Goal: Information Seeking & Learning: Learn about a topic

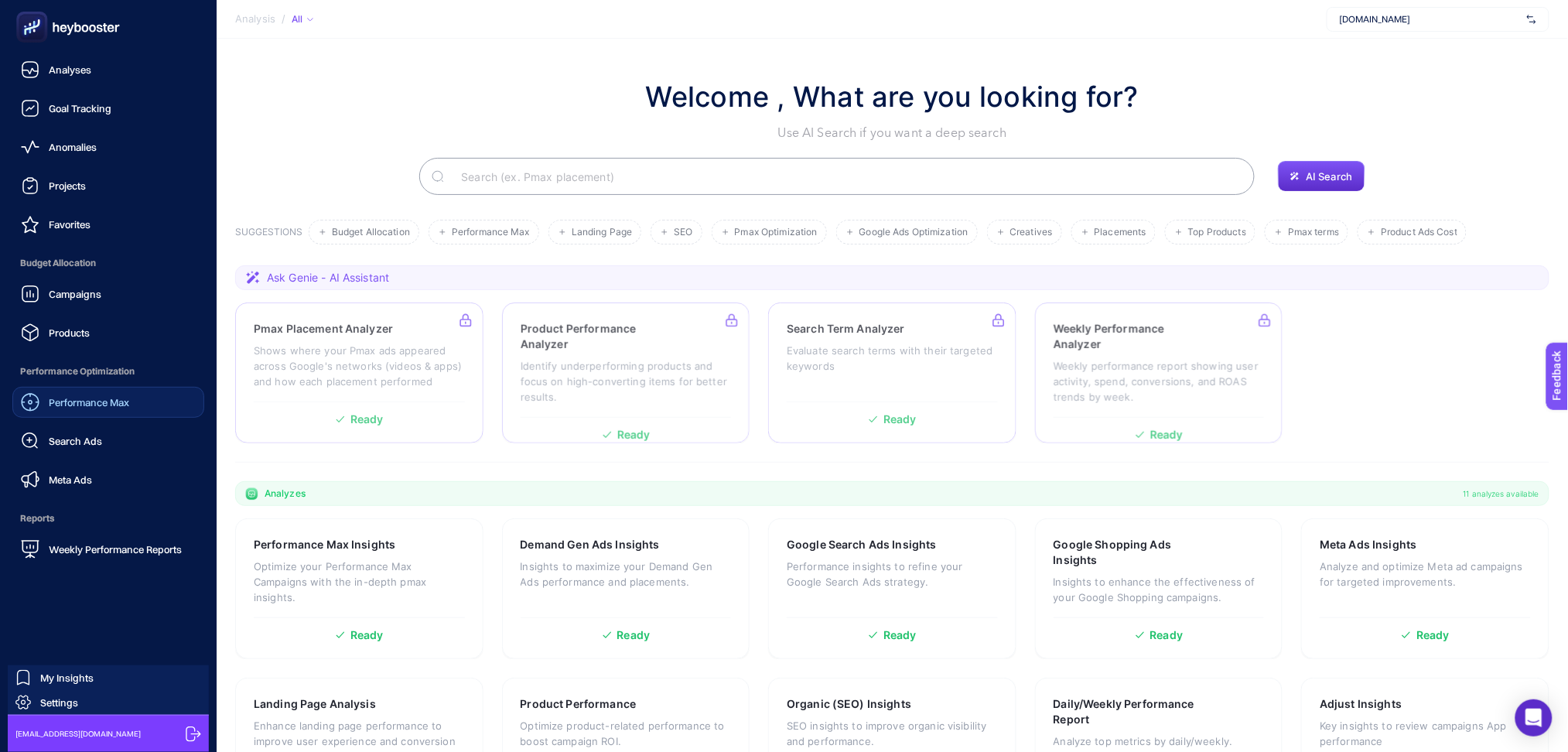
click at [103, 403] on span "Performance Max" at bounding box center [89, 402] width 81 height 12
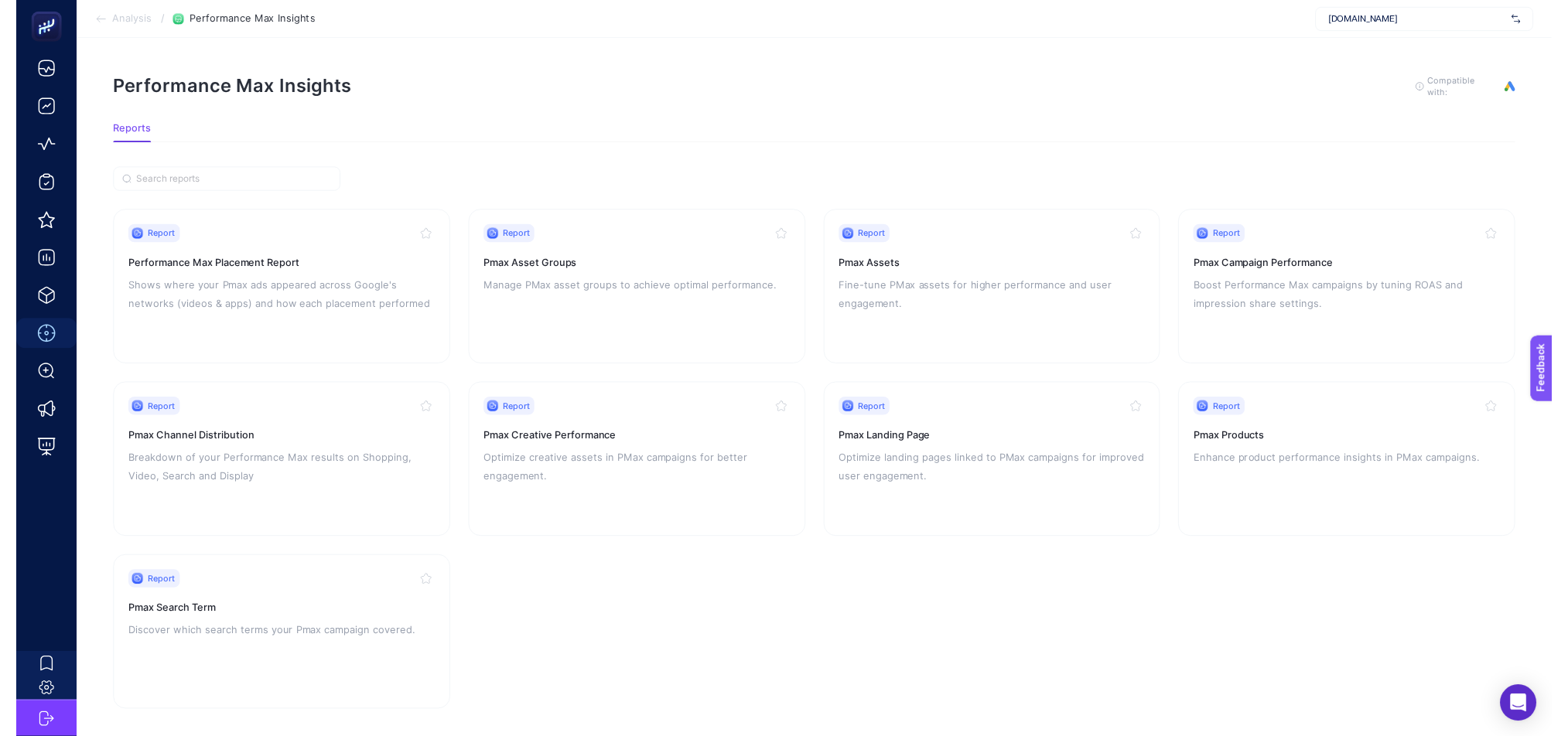
scroll to position [22, 0]
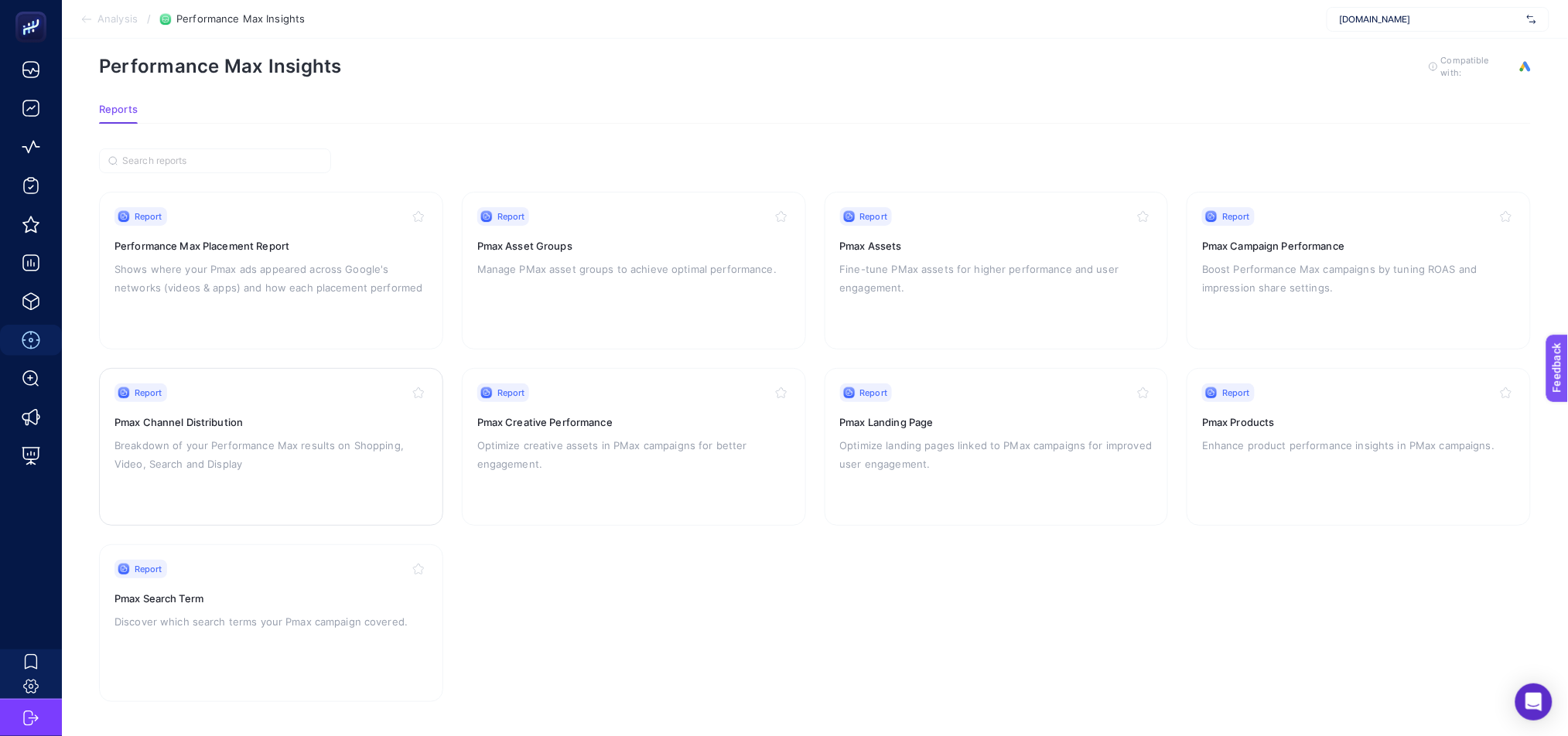
click at [300, 444] on p "Breakdown of your Performance Max results on Shopping, Video, Search and Display" at bounding box center [271, 455] width 313 height 37
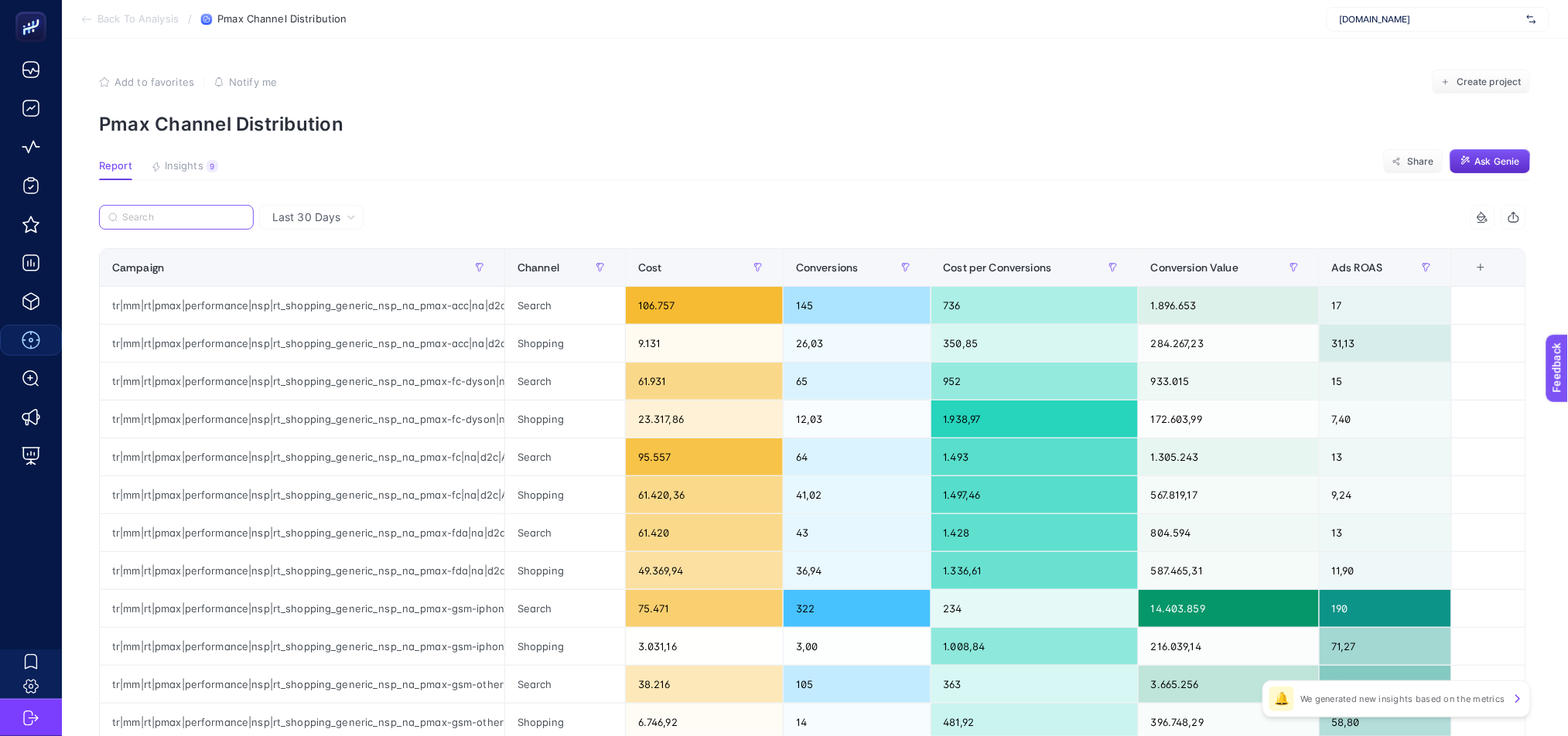
click at [176, 212] on input "Search" at bounding box center [182, 217] width 122 height 11
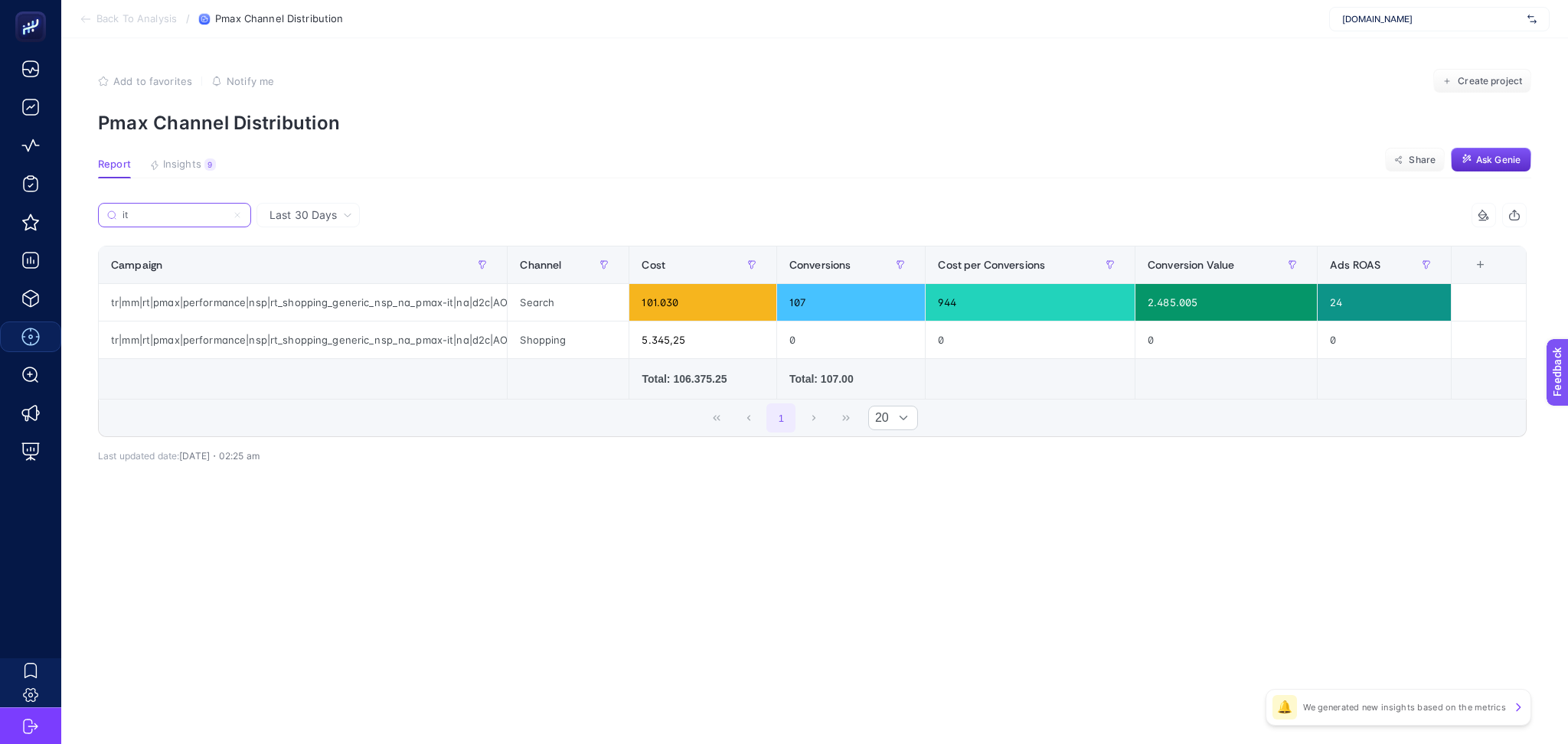
type input "i"
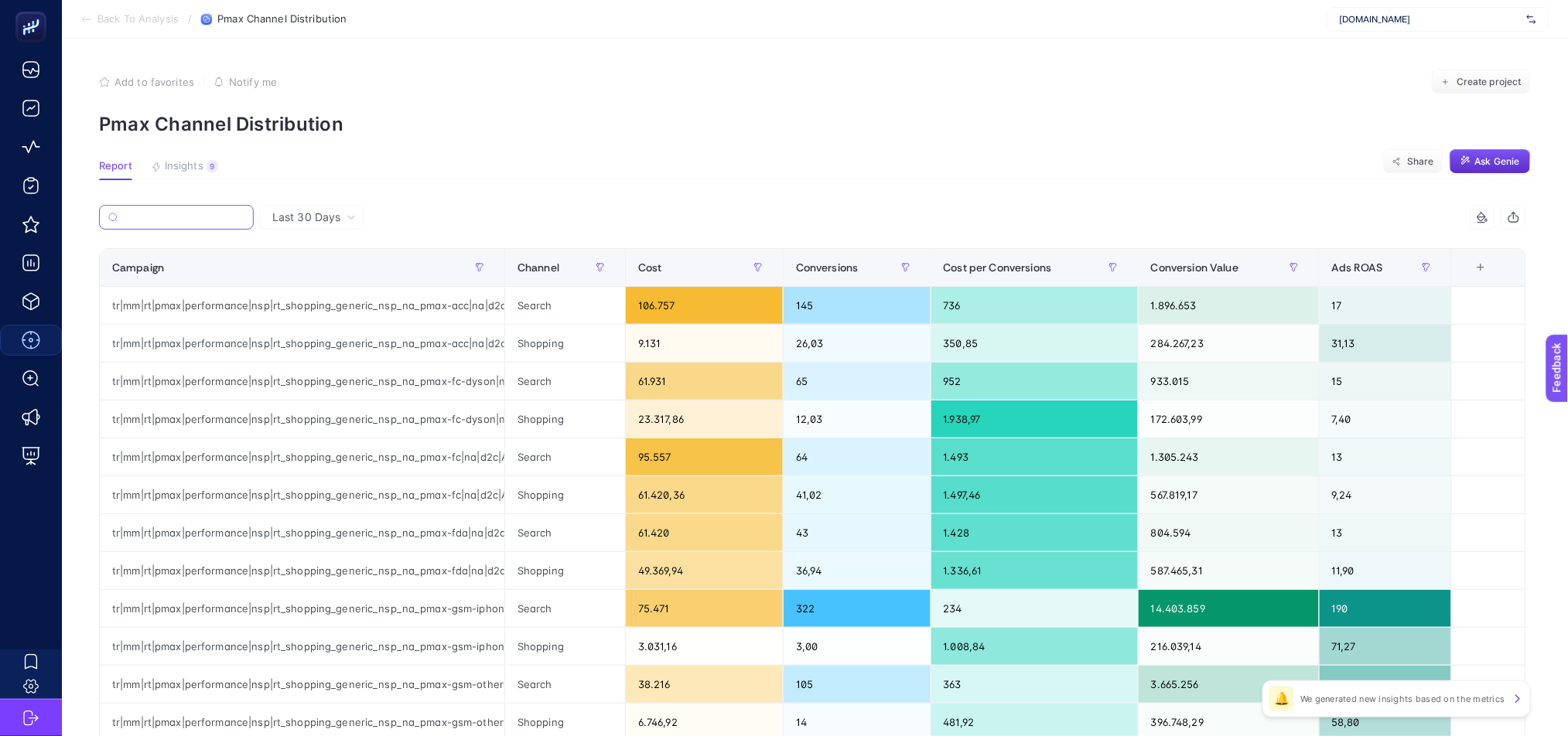
click at [210, 215] on input "Search" at bounding box center [184, 217] width 121 height 11
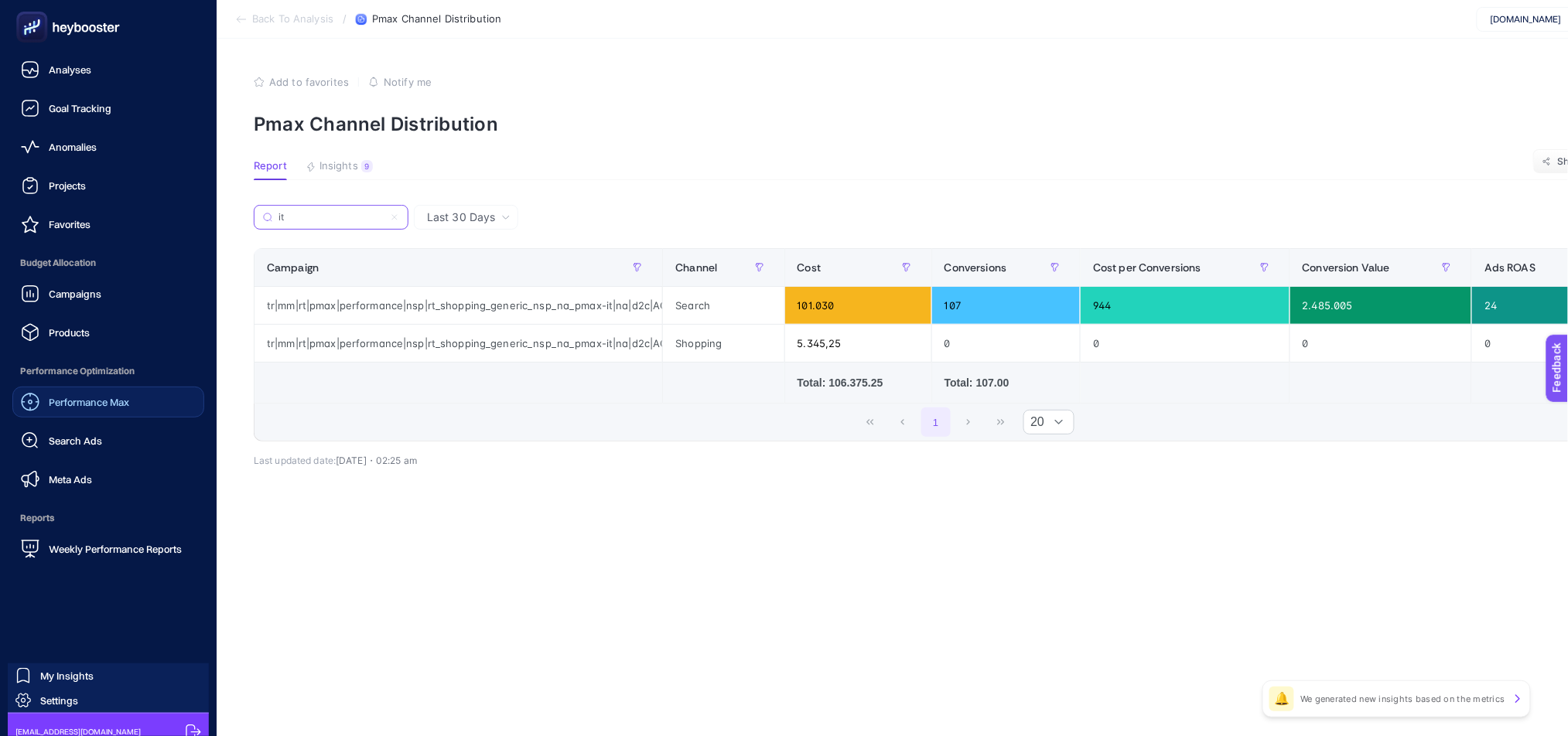
type input "it"
click at [113, 406] on span "Performance Max" at bounding box center [89, 402] width 81 height 12
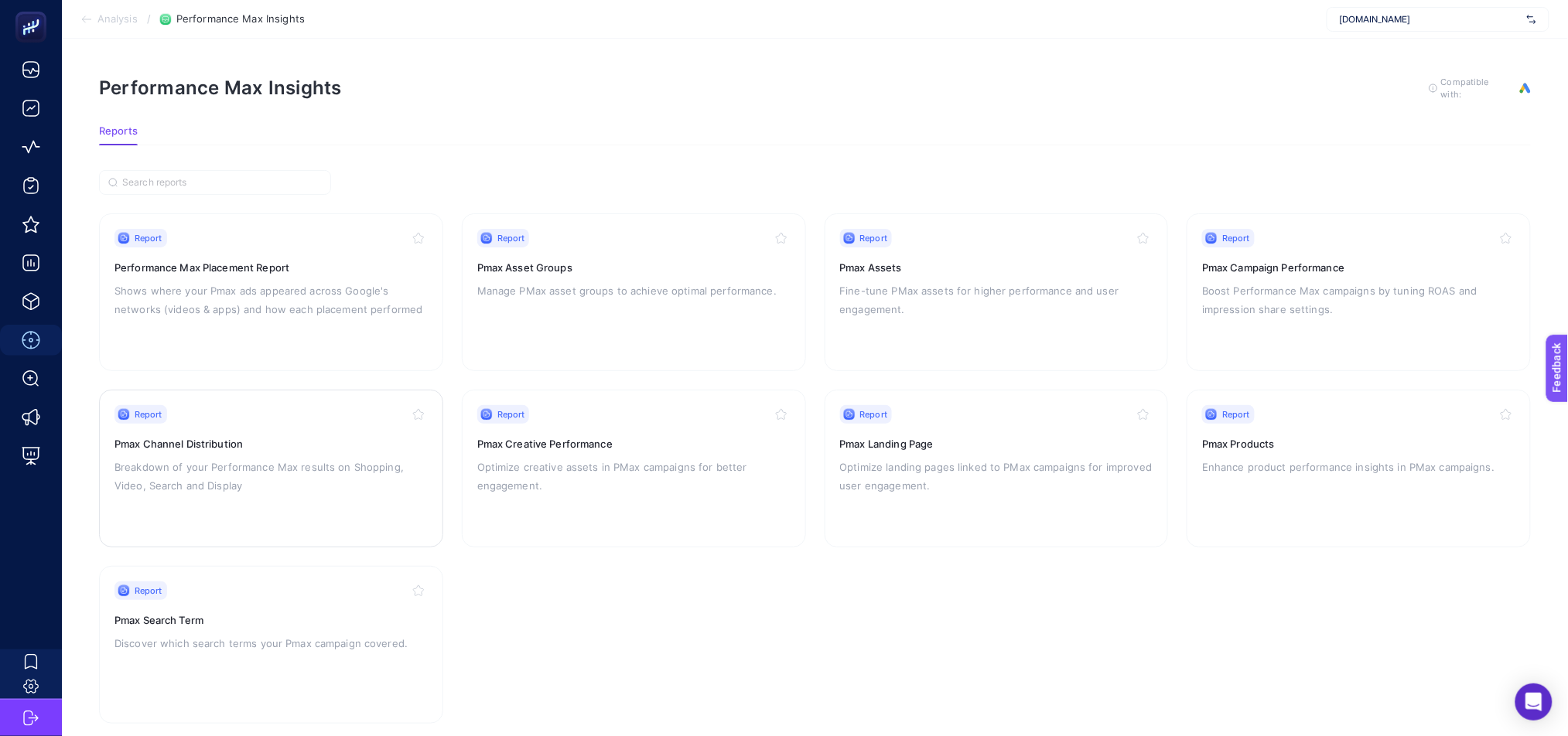
click at [183, 471] on p "Breakdown of your Performance Max results on Shopping, Video, Search and Display" at bounding box center [271, 477] width 313 height 37
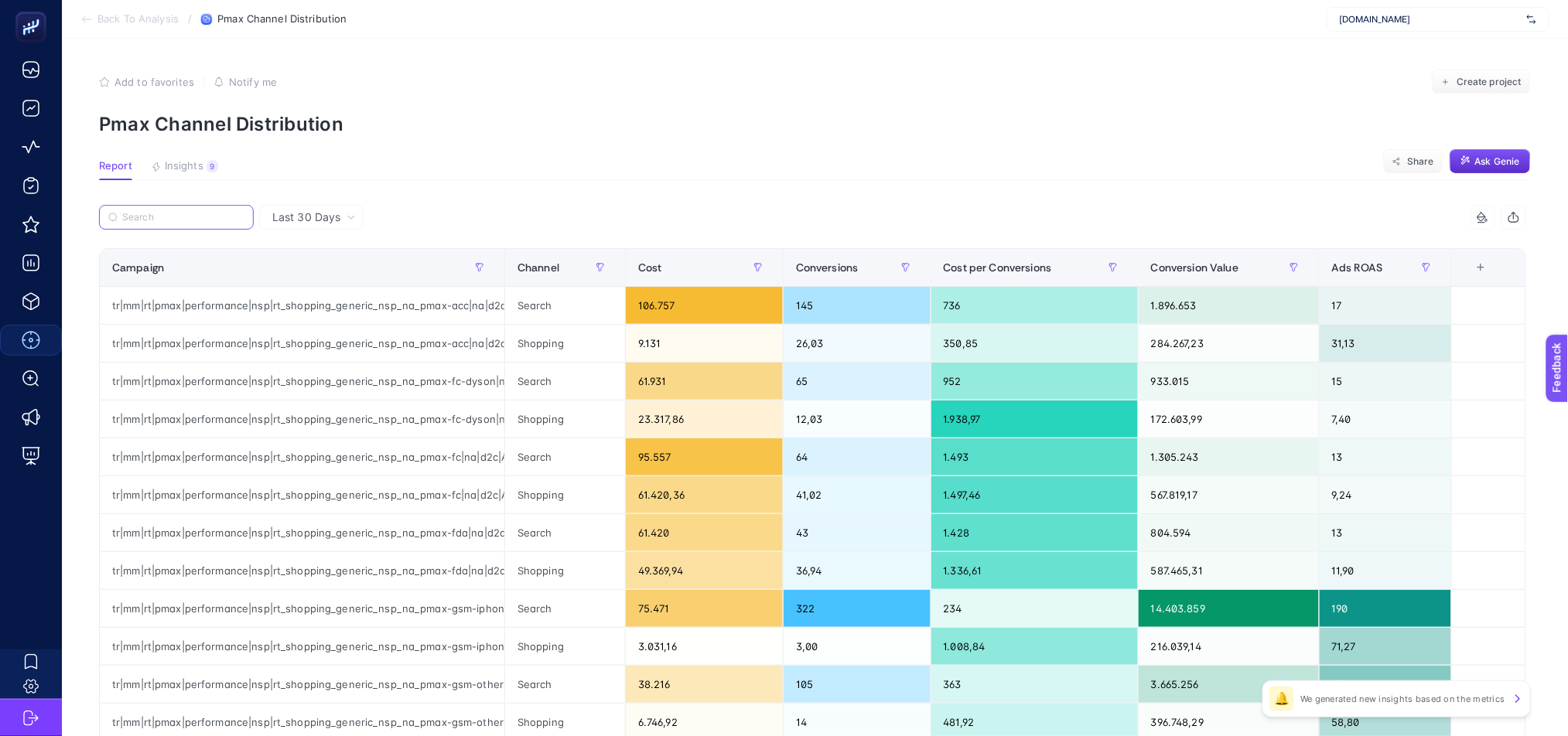
click at [181, 215] on input "Search" at bounding box center [182, 217] width 122 height 11
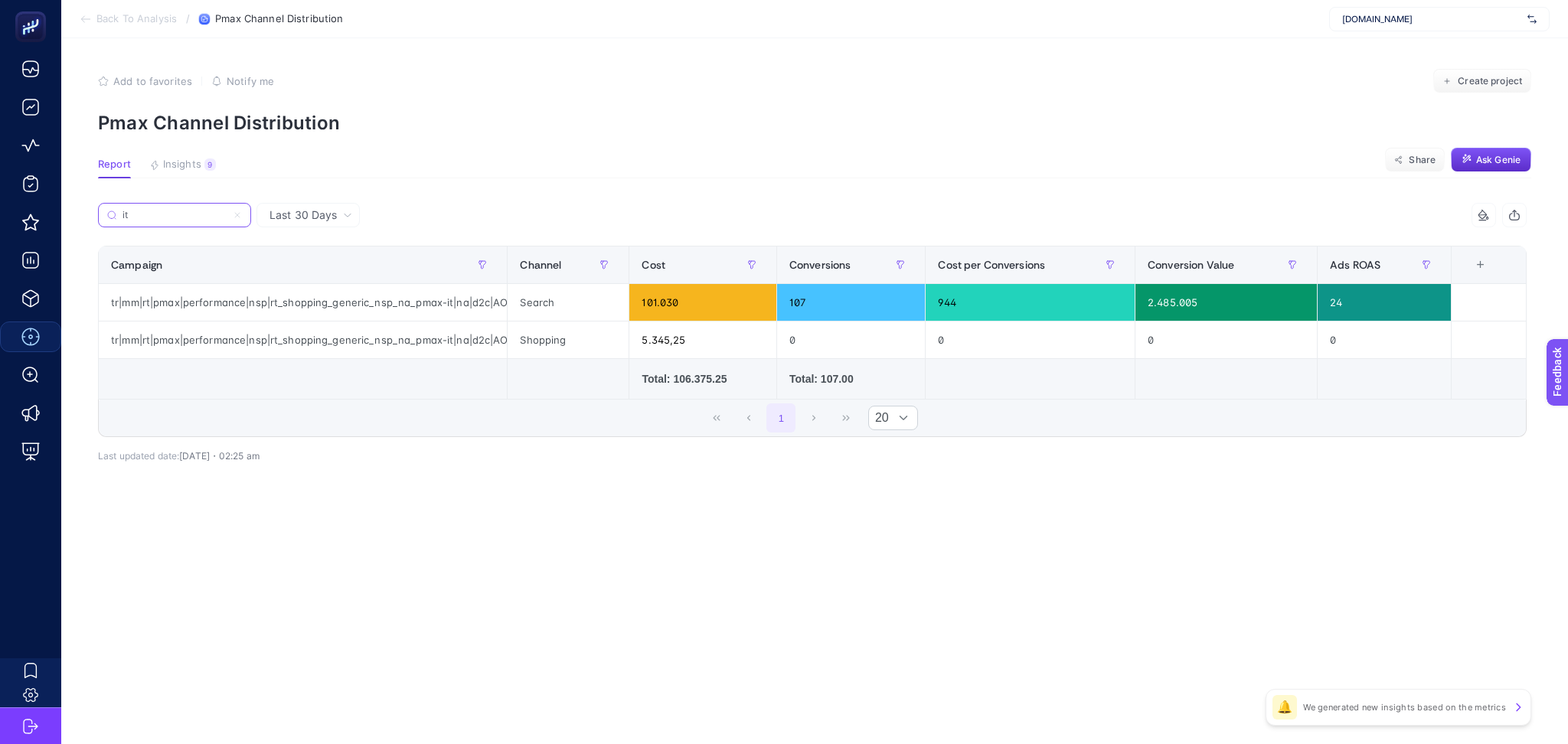
type input "it"
